Goal: Task Accomplishment & Management: Manage account settings

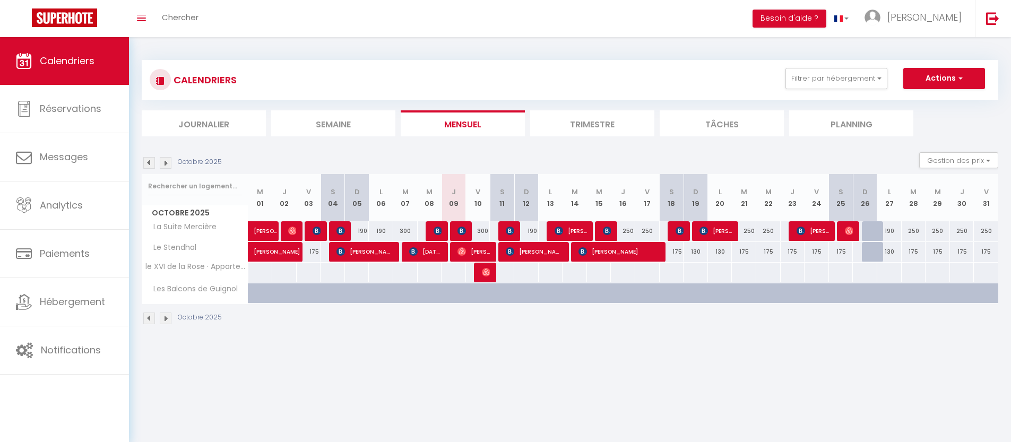
click at [515, 228] on div "190" at bounding box center [527, 231] width 24 height 20
type input "190"
type input "Dim 12 Octobre 2025"
type input "Lun 13 Octobre 2025"
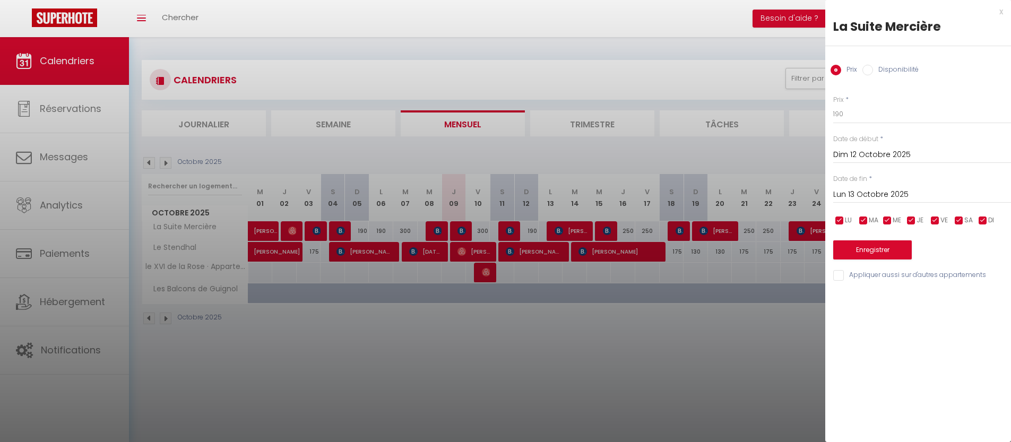
click at [511, 232] on div at bounding box center [505, 221] width 1011 height 442
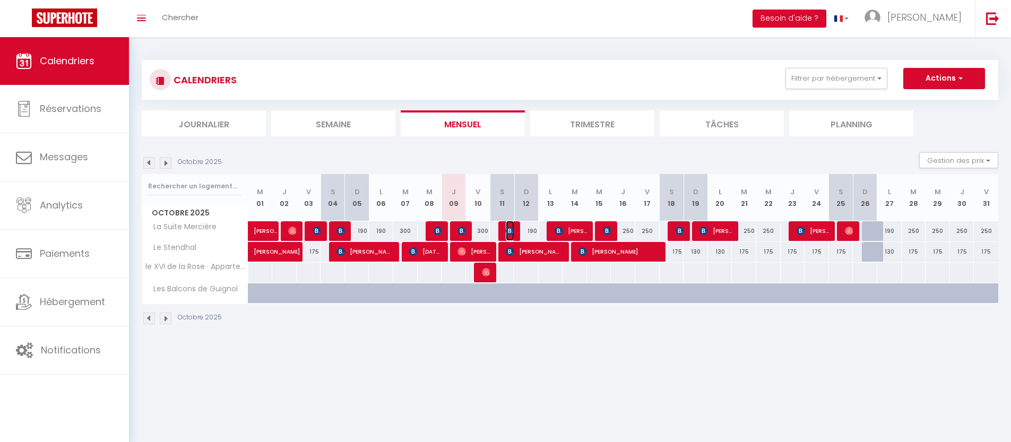
click at [511, 232] on img at bounding box center [510, 231] width 8 height 8
select select "OK"
select select "KO"
select select "0"
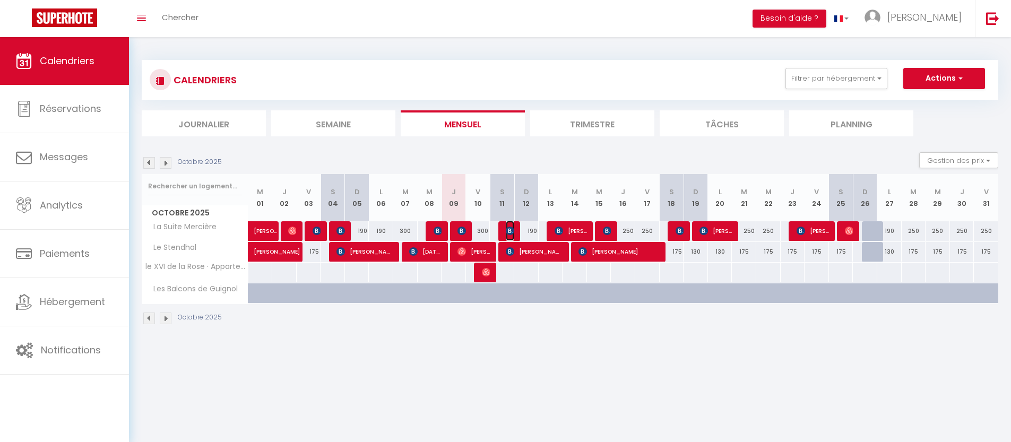
select select "1"
select select
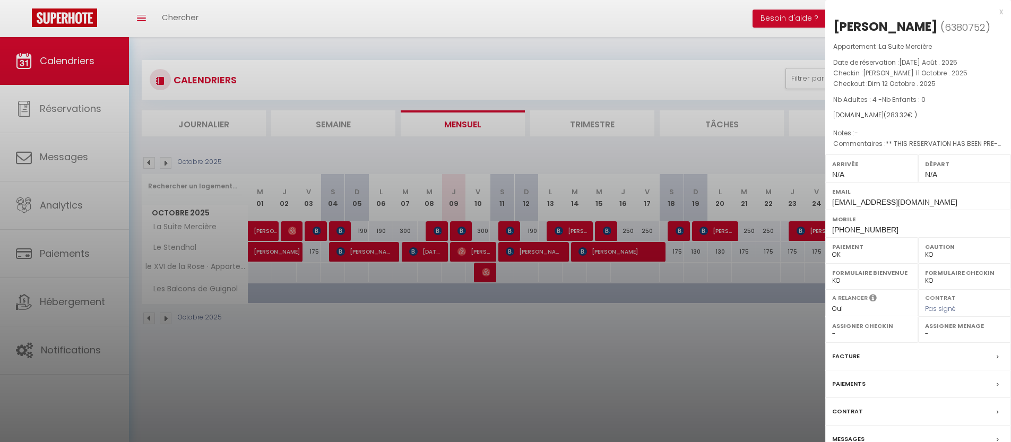
click at [511, 232] on div at bounding box center [505, 221] width 1011 height 442
